Goal: Find contact information: Find contact information

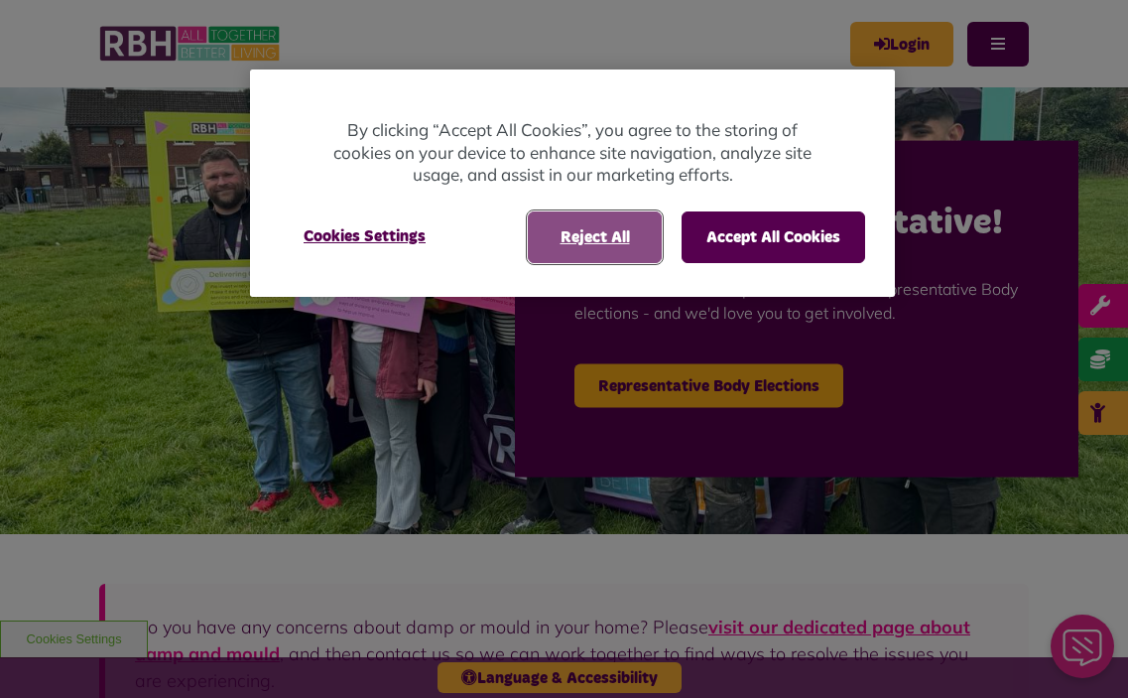
click at [636, 229] on button "Reject All" at bounding box center [595, 237] width 134 height 52
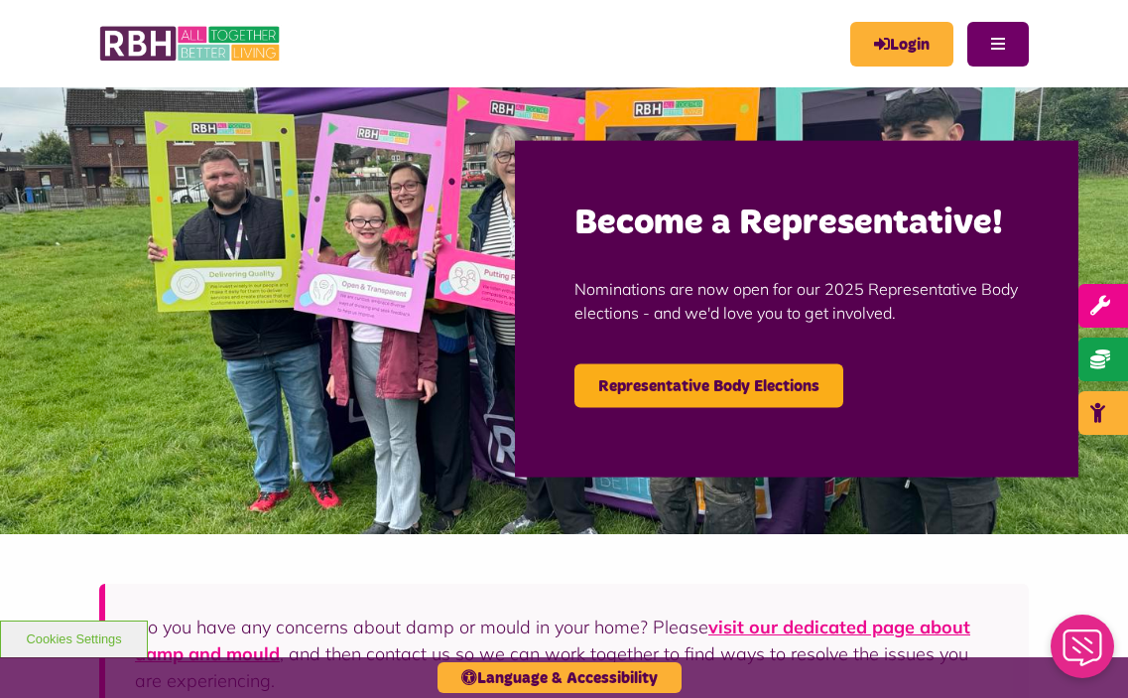
click at [981, 25] on button "Menu" at bounding box center [999, 44] width 62 height 45
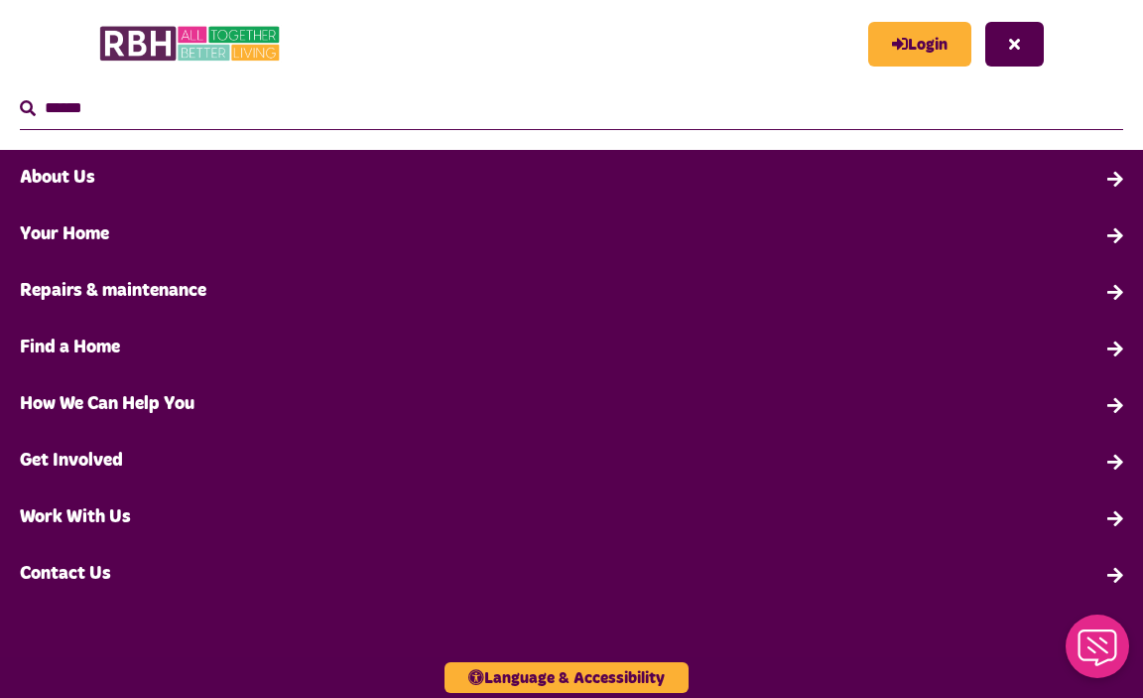
click at [101, 578] on link "Contact Us" at bounding box center [571, 574] width 1143 height 57
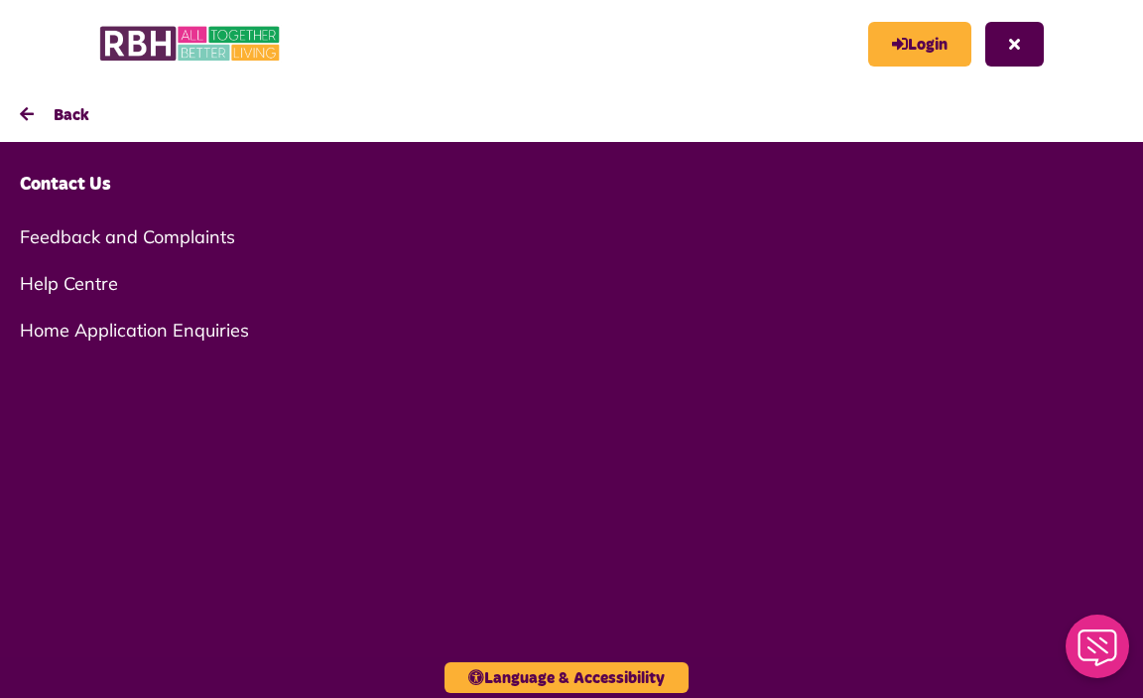
click at [100, 187] on link "Contact Us" at bounding box center [571, 185] width 1143 height 57
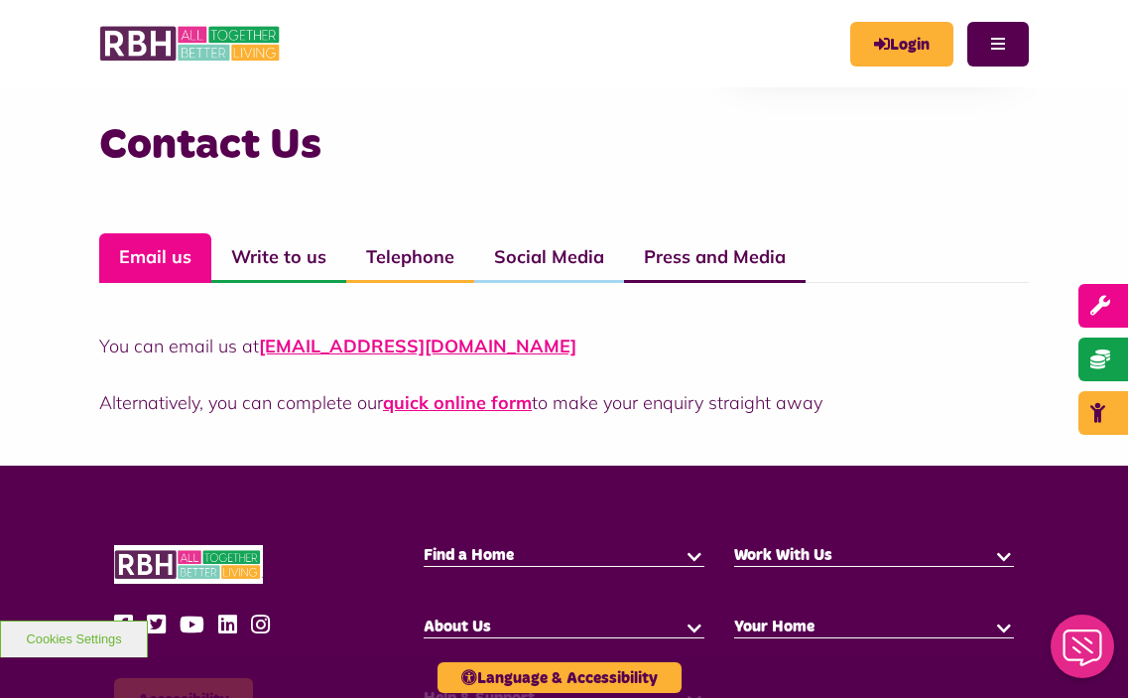
scroll to position [1290, 0]
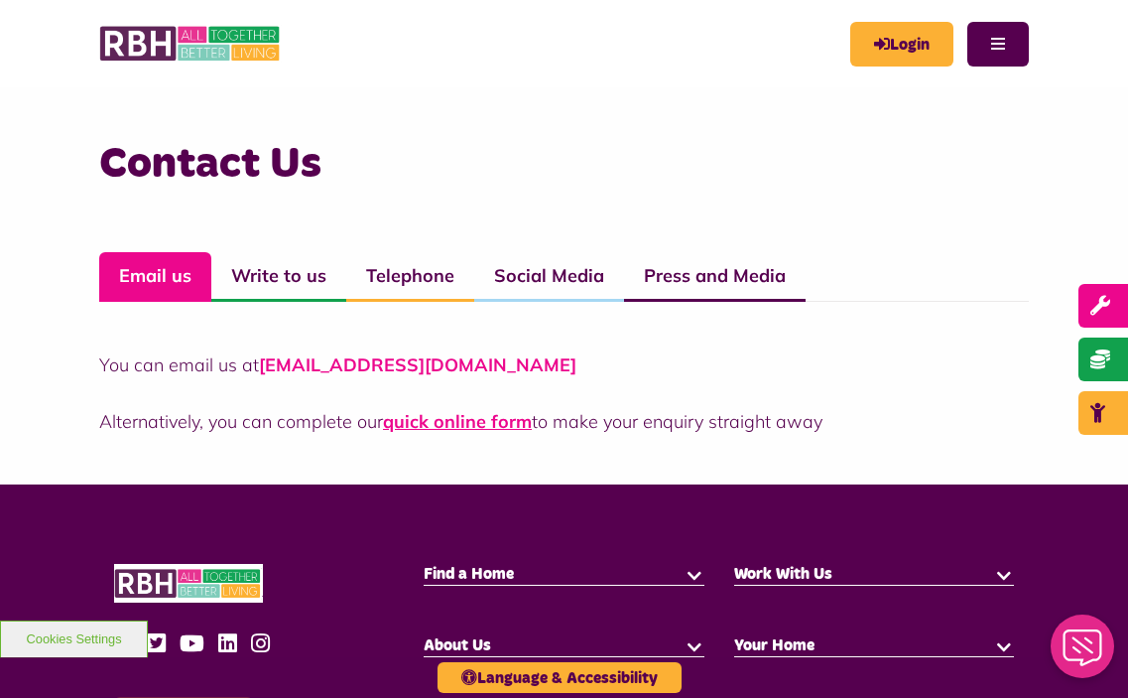
drag, startPoint x: 581, startPoint y: 367, endPoint x: 260, endPoint y: 372, distance: 321.5
click at [260, 372] on p "You can email us at CustomerExperience@rbh.org.uk" at bounding box center [564, 364] width 930 height 27
copy link "CustomerExperience@rbh.org.uk"
